Goal: Task Accomplishment & Management: Use online tool/utility

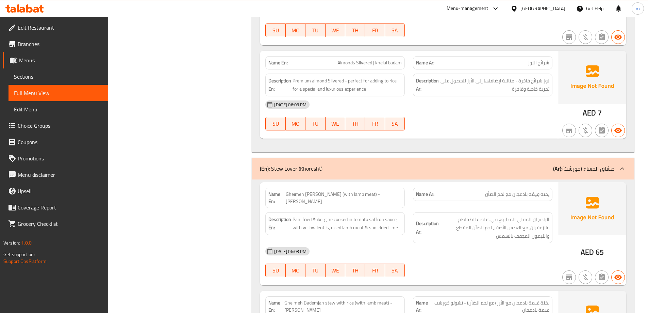
scroll to position [7250, 0]
click at [558, 7] on div "[GEOGRAPHIC_DATA]" at bounding box center [542, 8] width 45 height 7
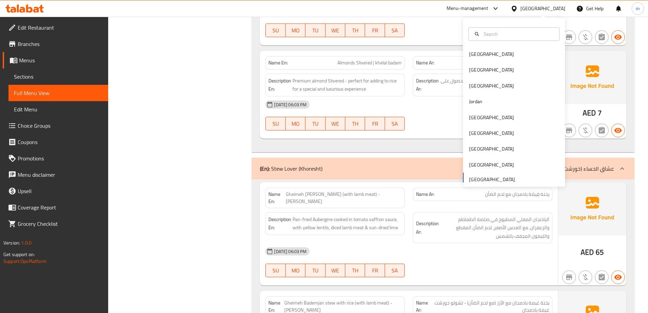
click at [500, 176] on div "[GEOGRAPHIC_DATA] [GEOGRAPHIC_DATA] [GEOGRAPHIC_DATA] [GEOGRAPHIC_DATA] [GEOGRA…" at bounding box center [514, 116] width 102 height 140
click at [500, 177] on div "[GEOGRAPHIC_DATA] [GEOGRAPHIC_DATA] [GEOGRAPHIC_DATA] [GEOGRAPHIC_DATA] [GEOGRA…" at bounding box center [514, 116] width 102 height 140
click at [63, 26] on span "Edit Restaurant" at bounding box center [60, 27] width 85 height 8
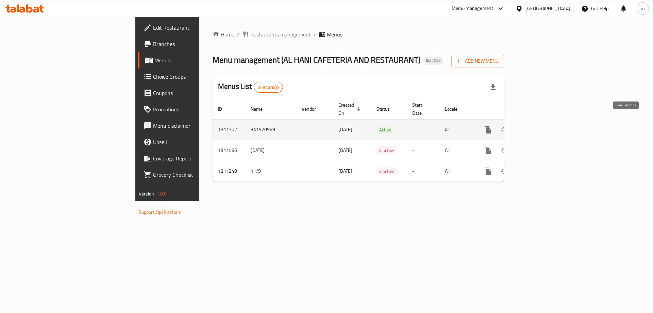
click at [541, 126] on icon "enhanced table" at bounding box center [537, 130] width 8 height 8
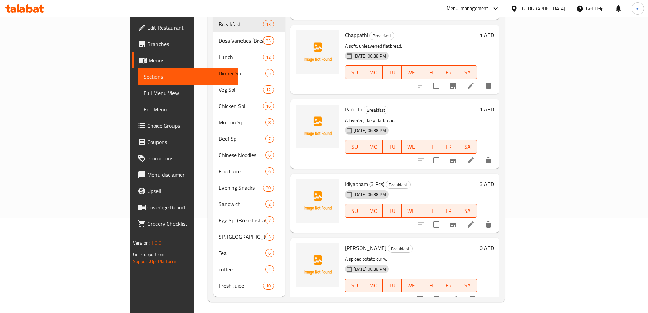
scroll to position [460, 0]
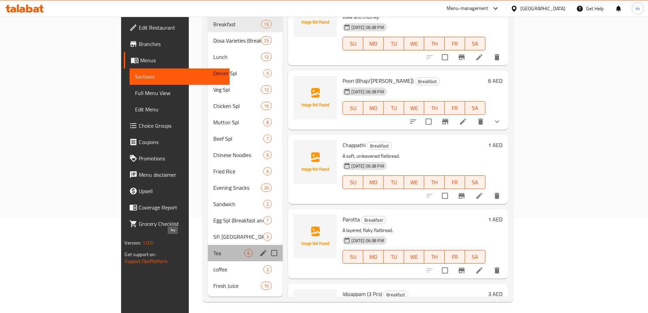
click at [213, 249] on span "Tea" at bounding box center [228, 253] width 31 height 8
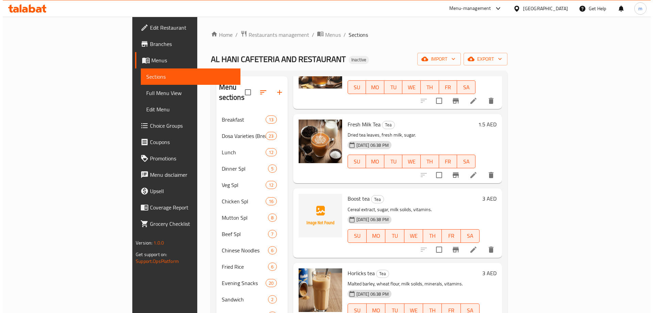
scroll to position [150, 0]
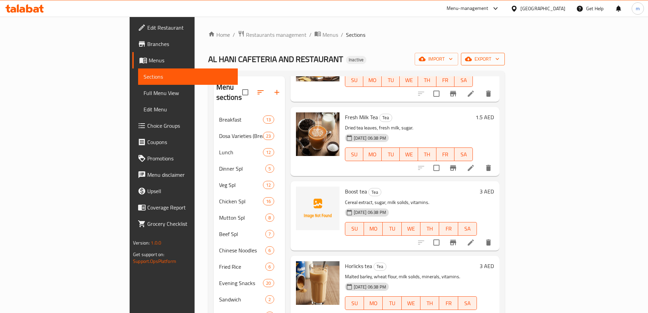
click at [505, 64] on button "export" at bounding box center [483, 59] width 44 height 13
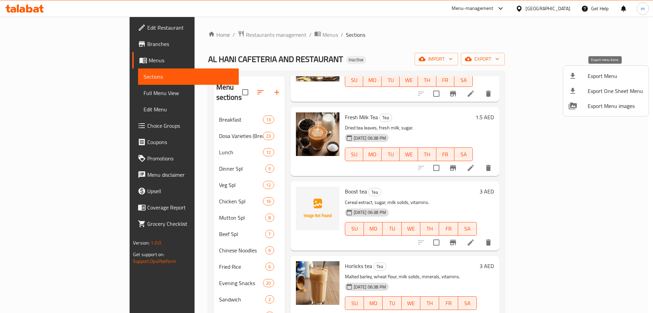
click at [601, 74] on span "Export Menu" at bounding box center [615, 76] width 55 height 8
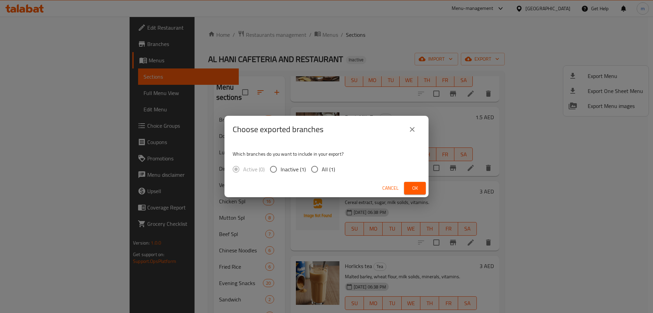
click at [327, 167] on span "All (1)" at bounding box center [328, 169] width 13 height 8
click at [322, 167] on input "All (1)" at bounding box center [314, 169] width 14 height 14
radio input "true"
click at [420, 185] on span "Ok" at bounding box center [415, 188] width 11 height 9
